Goal: Information Seeking & Learning: Stay updated

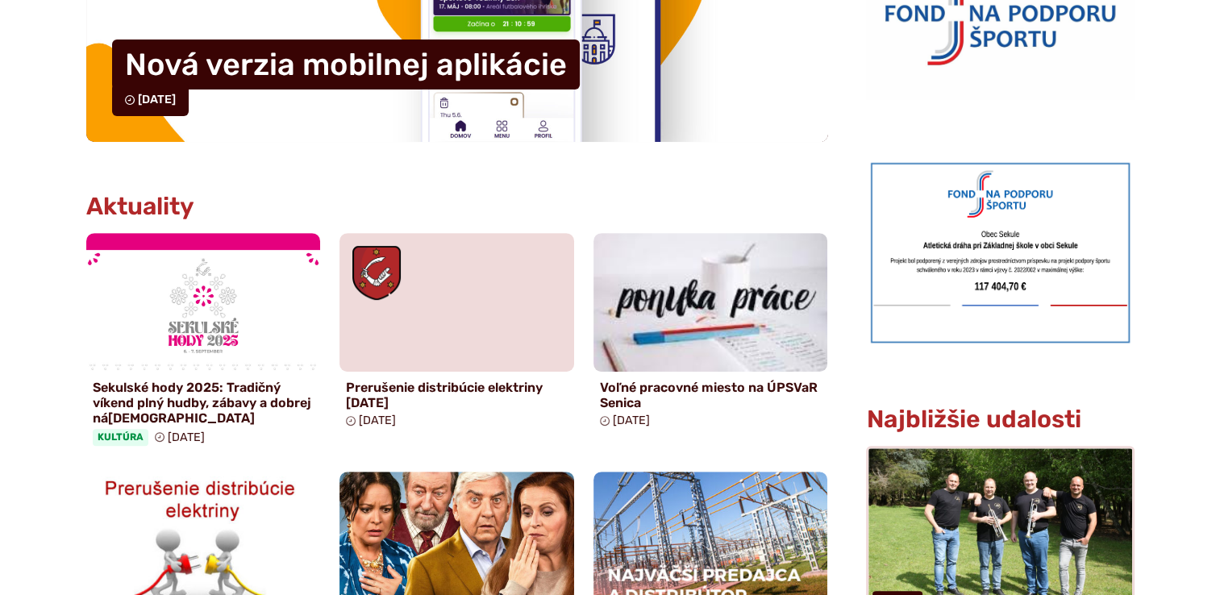
scroll to position [645, 0]
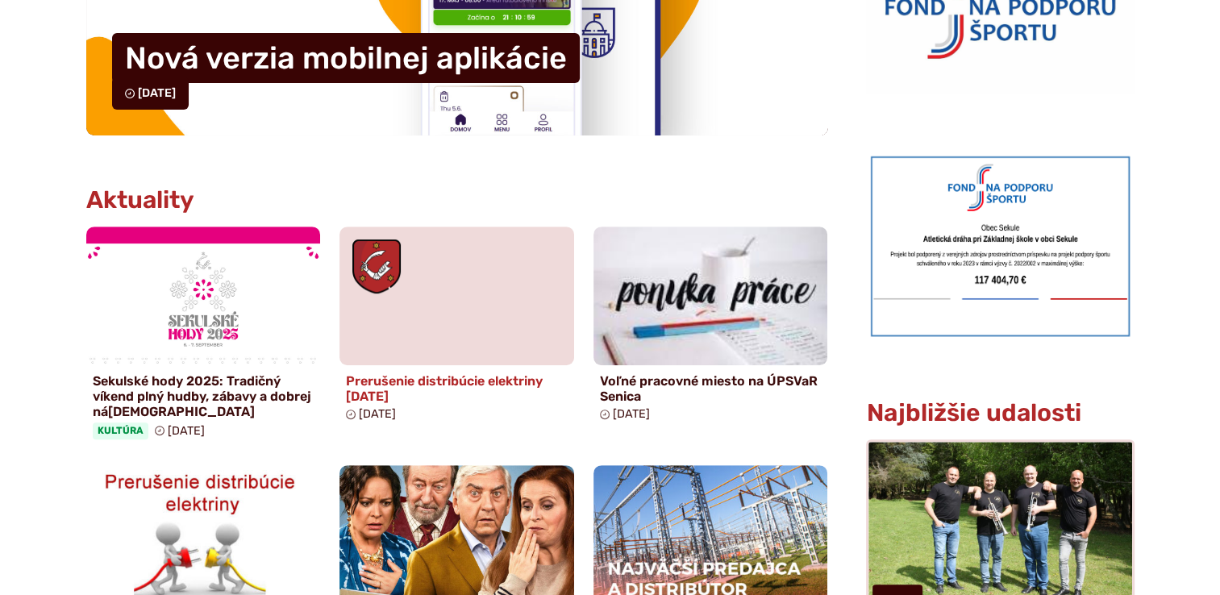
click at [446, 379] on h4 "Prerušenie distribúcie elektriny [DATE]" at bounding box center [457, 388] width 222 height 31
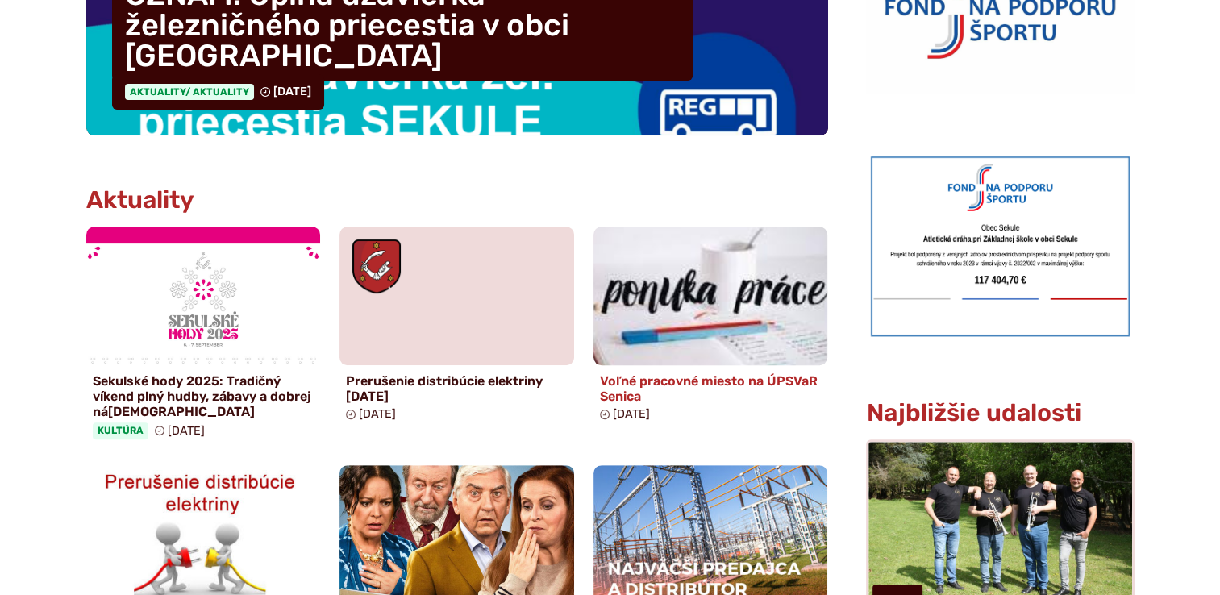
click at [719, 377] on h4 "Voľné pracovné miesto na ÚPSVaR Senica" at bounding box center [711, 388] width 222 height 31
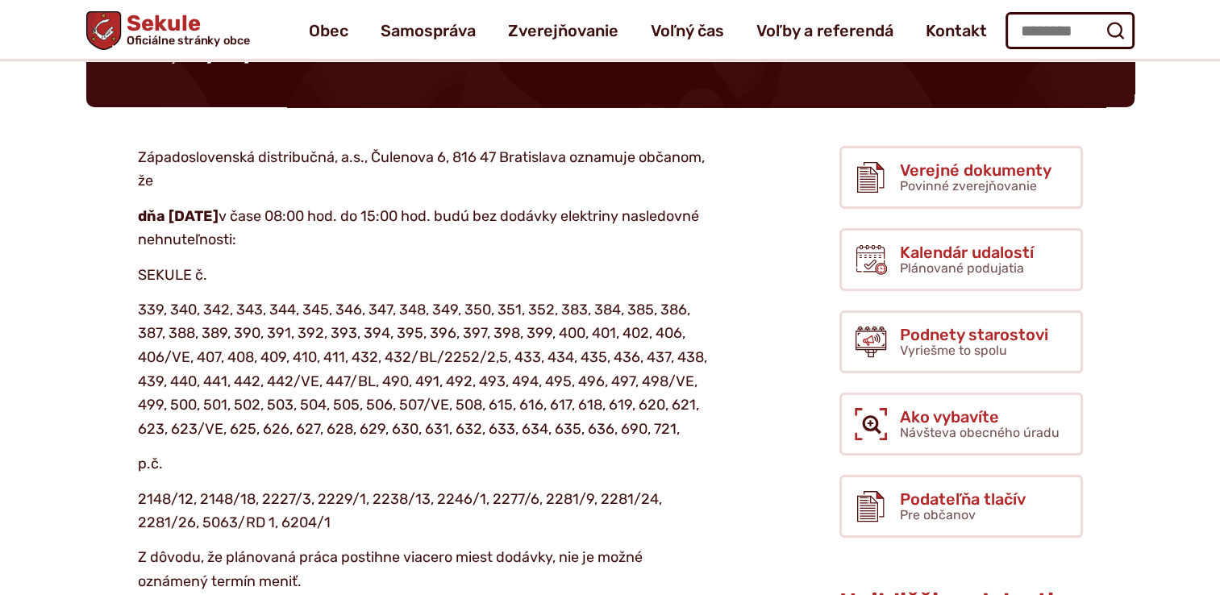
scroll to position [161, 0]
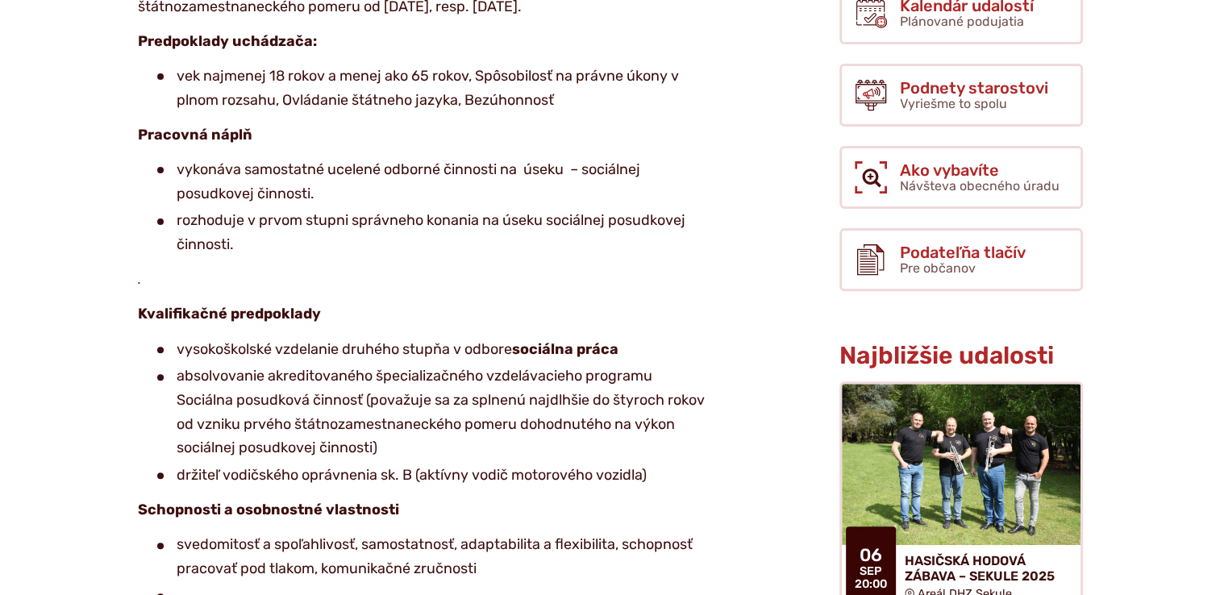
scroll to position [565, 0]
